Goal: Task Accomplishment & Management: Manage account settings

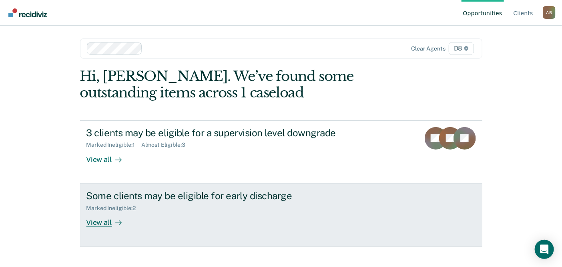
click at [101, 225] on div "View all" at bounding box center [108, 219] width 45 height 16
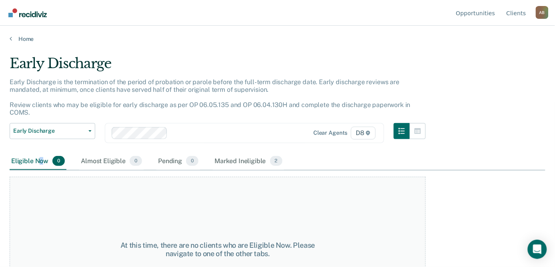
click at [42, 153] on div "Eligible Now 0" at bounding box center [38, 162] width 57 height 18
drag, startPoint x: 42, startPoint y: 153, endPoint x: 29, endPoint y: 36, distance: 117.3
click at [29, 36] on link "Home" at bounding box center [278, 38] width 536 height 7
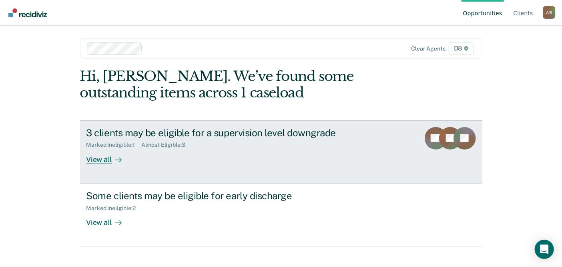
click at [99, 158] on div "View all" at bounding box center [108, 156] width 45 height 16
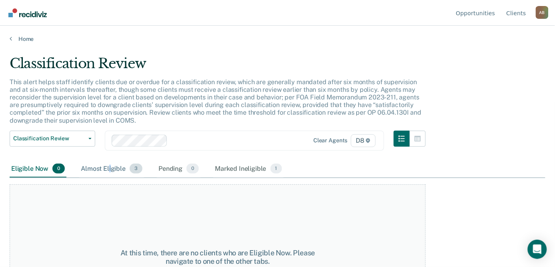
click at [110, 167] on div "Almost Eligible 3" at bounding box center [111, 169] width 65 height 18
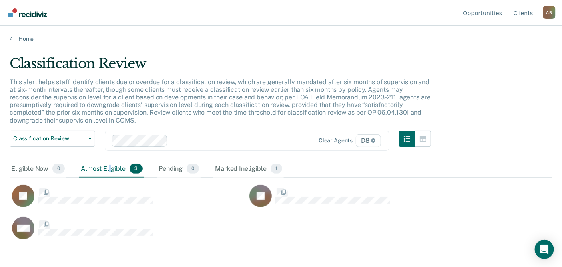
scroll to position [145, 537]
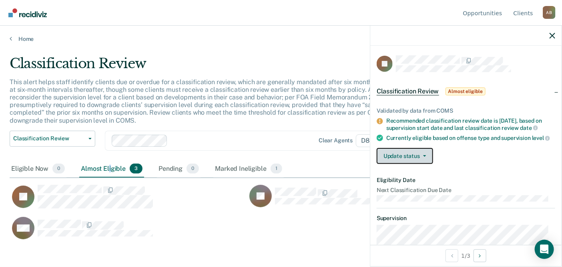
click at [428, 164] on button "Update status" at bounding box center [405, 156] width 56 height 16
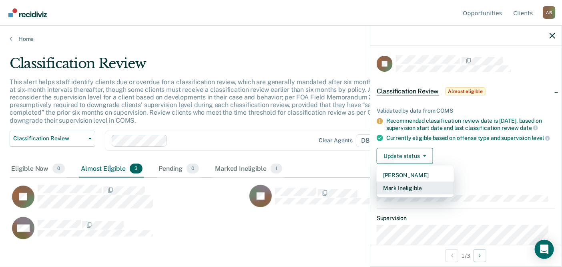
click at [415, 194] on button "Mark Ineligible" at bounding box center [415, 187] width 77 height 13
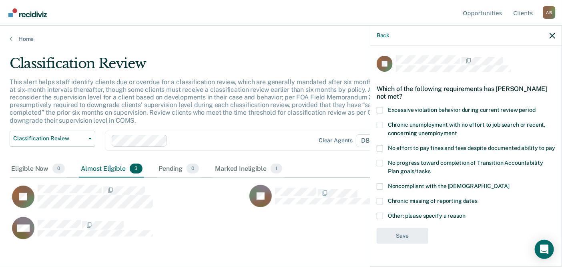
scroll to position [0, 0]
click at [381, 213] on div "Chronic missing of reporting dates" at bounding box center [466, 205] width 179 height 15
click at [381, 219] on span at bounding box center [380, 216] width 6 height 6
click at [466, 213] on input "Other: please specify a reason" at bounding box center [466, 213] width 0 height 0
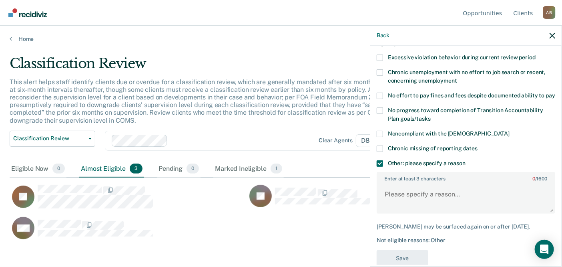
scroll to position [80, 0]
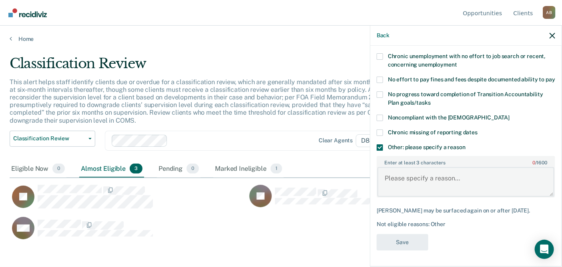
click at [424, 181] on textarea "Enter at least 3 characters 0 / 1600" at bounding box center [466, 182] width 177 height 30
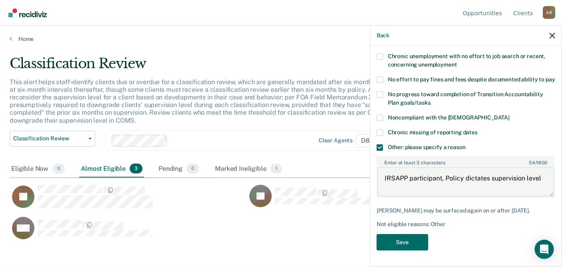
drag, startPoint x: 382, startPoint y: 173, endPoint x: 565, endPoint y: 179, distance: 183.1
click at [562, 179] on html "Looks like you’re using Internet Explorer 11. For faster loading and a better e…" at bounding box center [281, 133] width 562 height 267
type textarea "IRSAPP participant, Policy dictates supervision level"
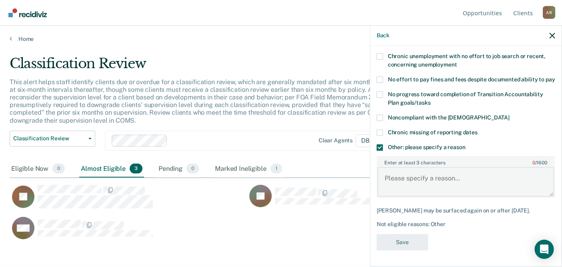
paste textarea "IRSAPP participant, Policy dictates supervision level"
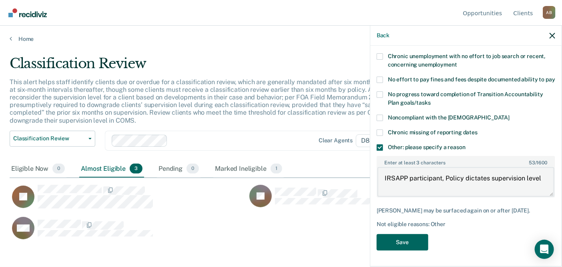
type textarea "IRSAPP participant, Policy dictates supervision level"
click at [398, 241] on button "Save" at bounding box center [403, 242] width 52 height 16
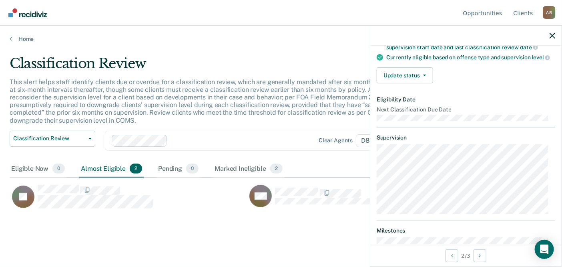
scroll to position [0, 0]
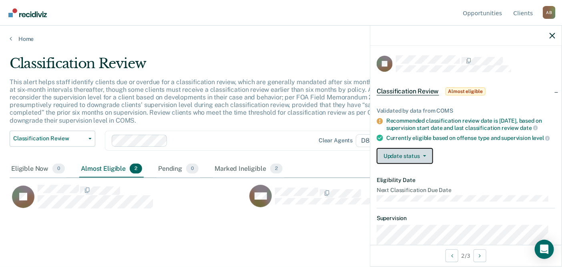
click at [426, 157] on icon "button" at bounding box center [424, 156] width 3 height 2
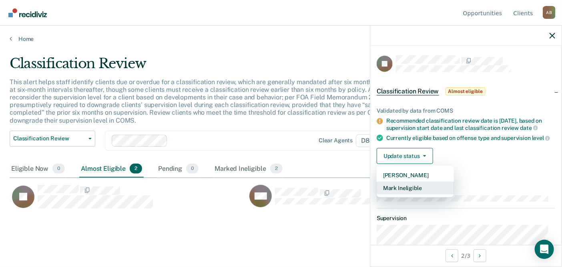
click at [409, 194] on button "Mark Ineligible" at bounding box center [415, 187] width 77 height 13
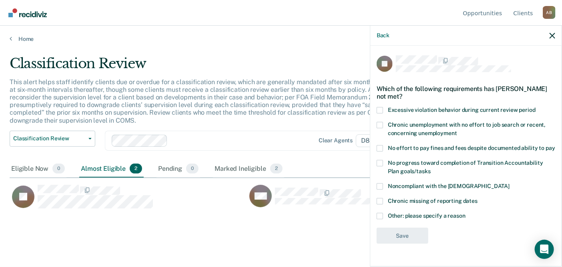
scroll to position [0, 0]
click at [382, 219] on span at bounding box center [380, 216] width 6 height 6
click at [466, 213] on input "Other: please specify a reason" at bounding box center [466, 213] width 0 height 0
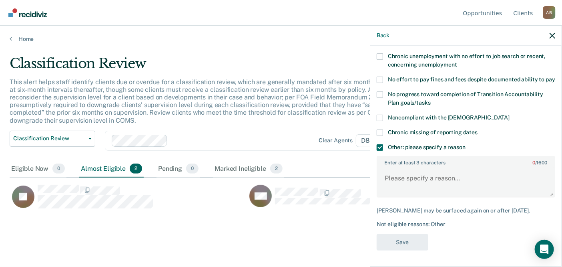
scroll to position [74, 0]
click at [406, 185] on textarea "Enter at least 3 characters 0 / 1600" at bounding box center [466, 182] width 177 height 30
paste textarea "IRSAPP participant, Policy dictates supervision level"
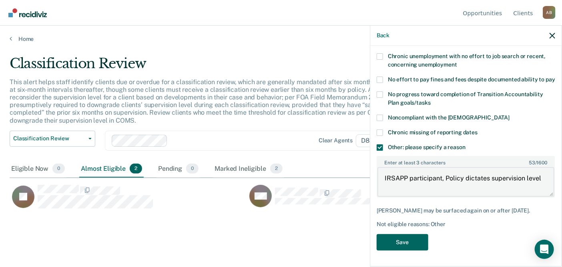
type textarea "IRSAPP participant, Policy dictates supervision level"
click at [416, 242] on button "Save" at bounding box center [403, 242] width 52 height 16
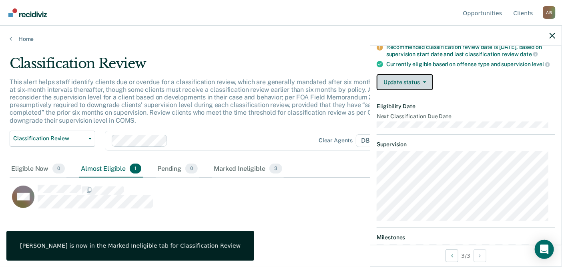
click at [424, 90] on button "Update status" at bounding box center [405, 82] width 56 height 16
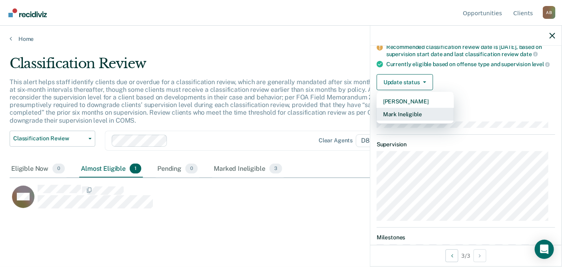
click at [411, 121] on button "Mark Ineligible" at bounding box center [415, 114] width 77 height 13
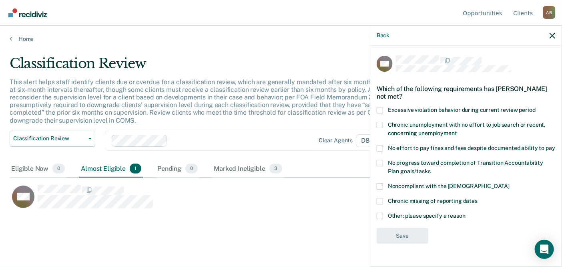
click at [379, 219] on span at bounding box center [380, 216] width 6 height 6
click at [466, 213] on input "Other: please specify a reason" at bounding box center [466, 213] width 0 height 0
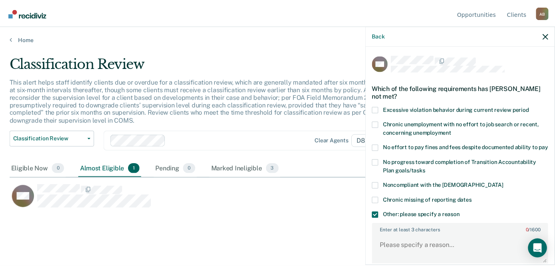
scroll to position [74, 0]
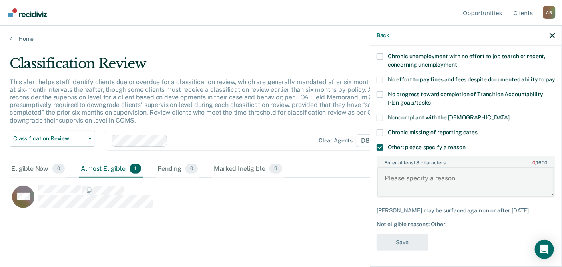
click at [415, 177] on textarea "Enter at least 3 characters 0 / 1600" at bounding box center [466, 182] width 177 height 30
paste textarea "IRSAPP participant, Policy dictates supervision level"
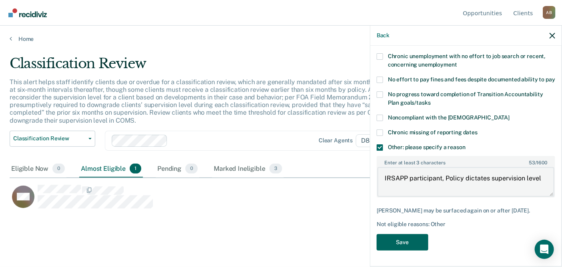
type textarea "IRSAPP participant, Policy dictates supervision level"
click at [392, 237] on button "Save" at bounding box center [403, 242] width 52 height 16
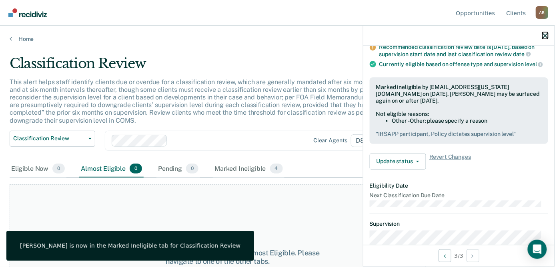
click at [544, 37] on icon "button" at bounding box center [546, 36] width 6 height 6
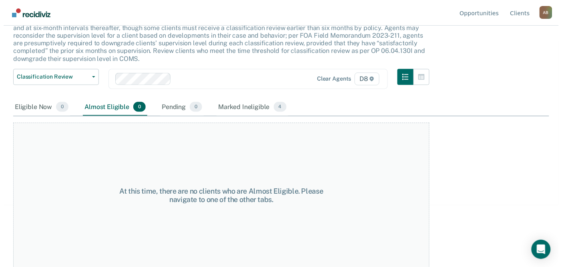
scroll to position [0, 0]
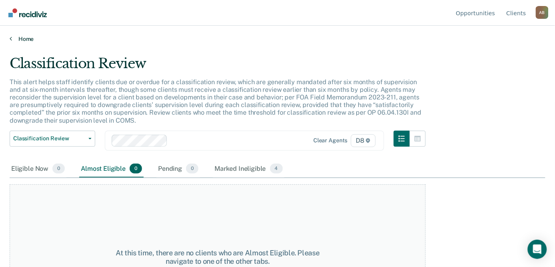
click at [25, 37] on link "Home" at bounding box center [278, 38] width 536 height 7
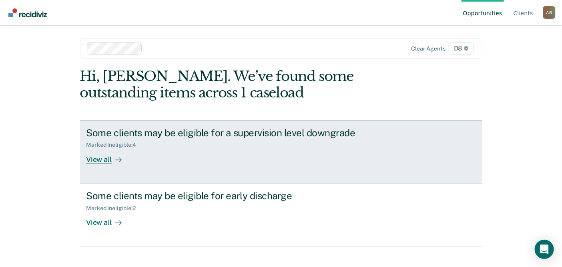
click at [98, 160] on div "View all" at bounding box center [108, 156] width 45 height 16
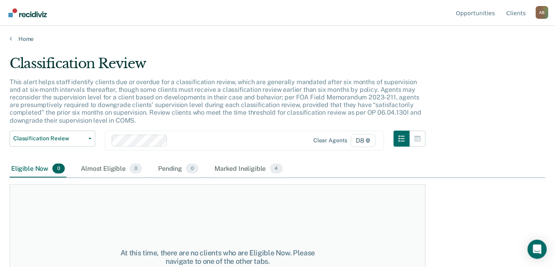
click at [18, 34] on div "Home" at bounding box center [277, 34] width 555 height 17
click at [31, 37] on link "Home" at bounding box center [278, 38] width 536 height 7
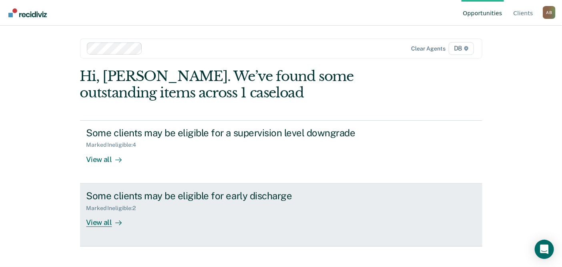
click at [99, 221] on div "View all" at bounding box center [108, 219] width 45 height 16
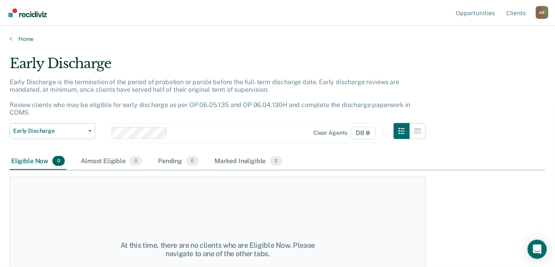
click at [27, 34] on div "Home" at bounding box center [277, 34] width 555 height 17
click at [41, 42] on main "Early Discharge Early Discharge is the termination of the period of probation o…" at bounding box center [277, 153] width 555 height 222
click at [23, 41] on link "Home" at bounding box center [278, 38] width 536 height 7
